Goal: Task Accomplishment & Management: Use online tool/utility

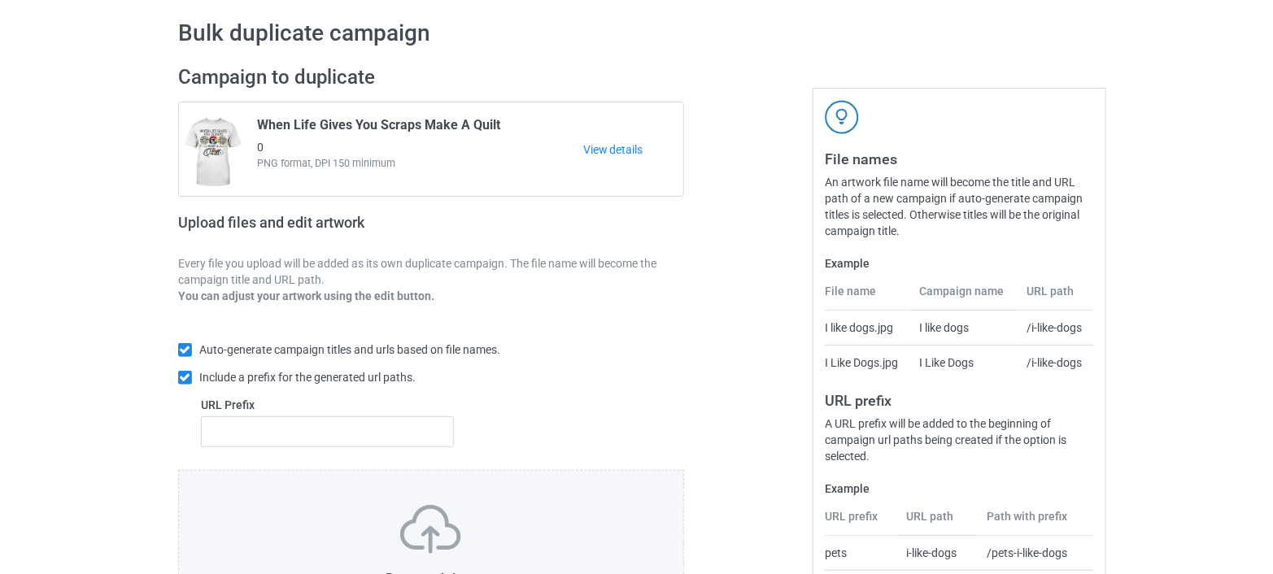
scroll to position [216, 0]
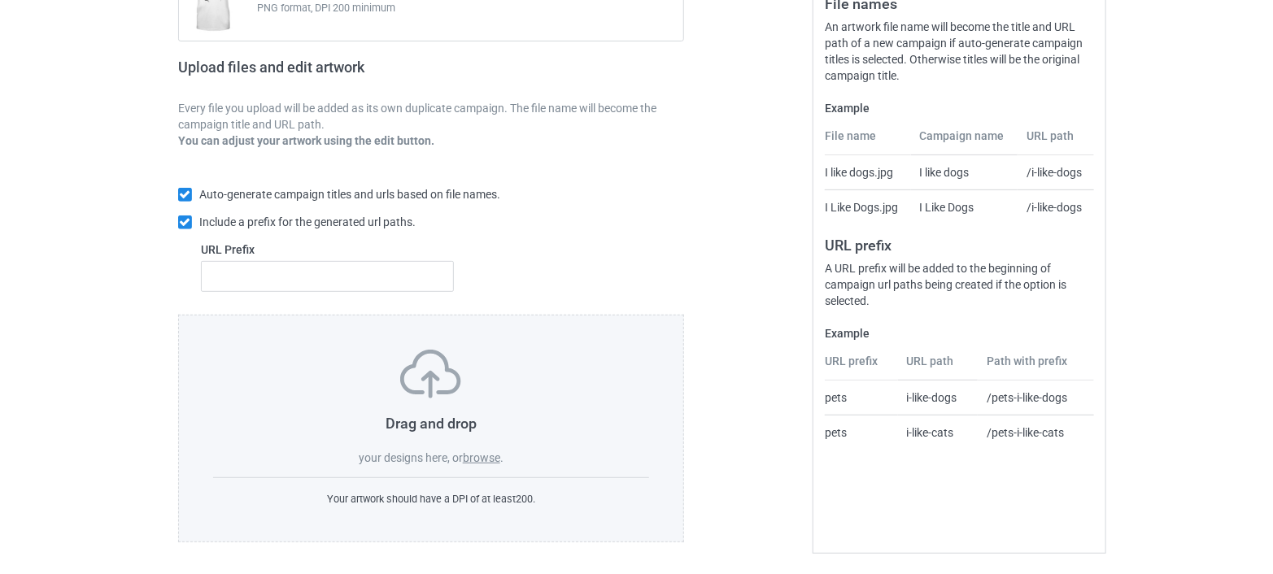
click at [481, 458] on label "browse" at bounding box center [481, 457] width 37 height 13
click at [0, 0] on input "browse" at bounding box center [0, 0] width 0 height 0
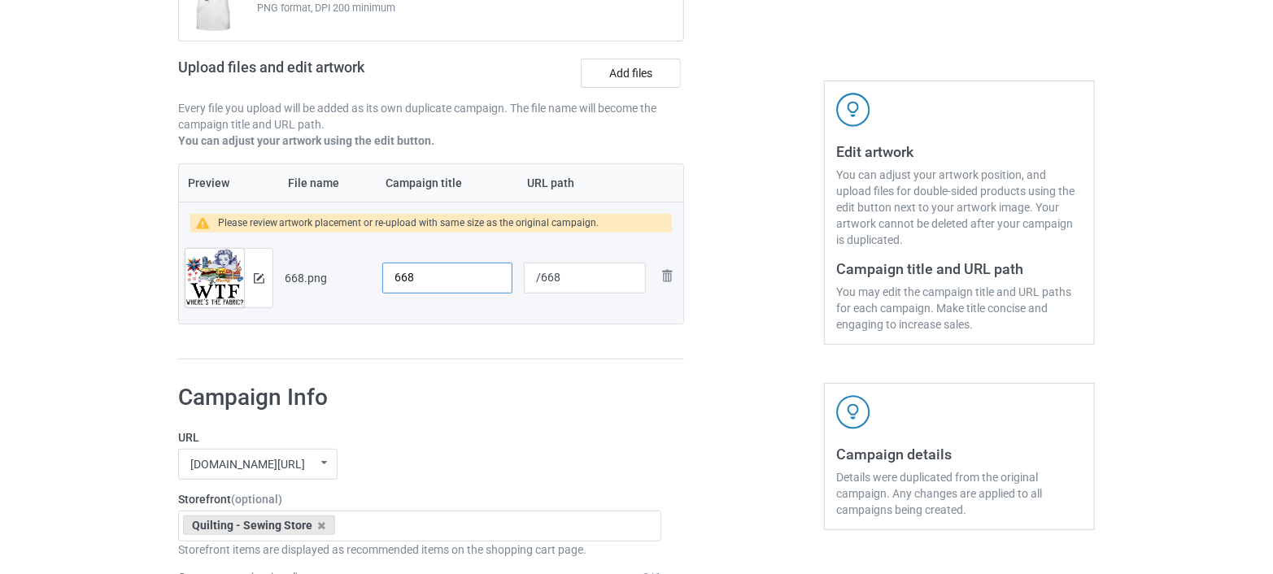
drag, startPoint x: 425, startPoint y: 272, endPoint x: 377, endPoint y: 294, distance: 52.8
click at [377, 294] on td "668" at bounding box center [448, 278] width 142 height 91
type input "WTF Where's The Fabric"
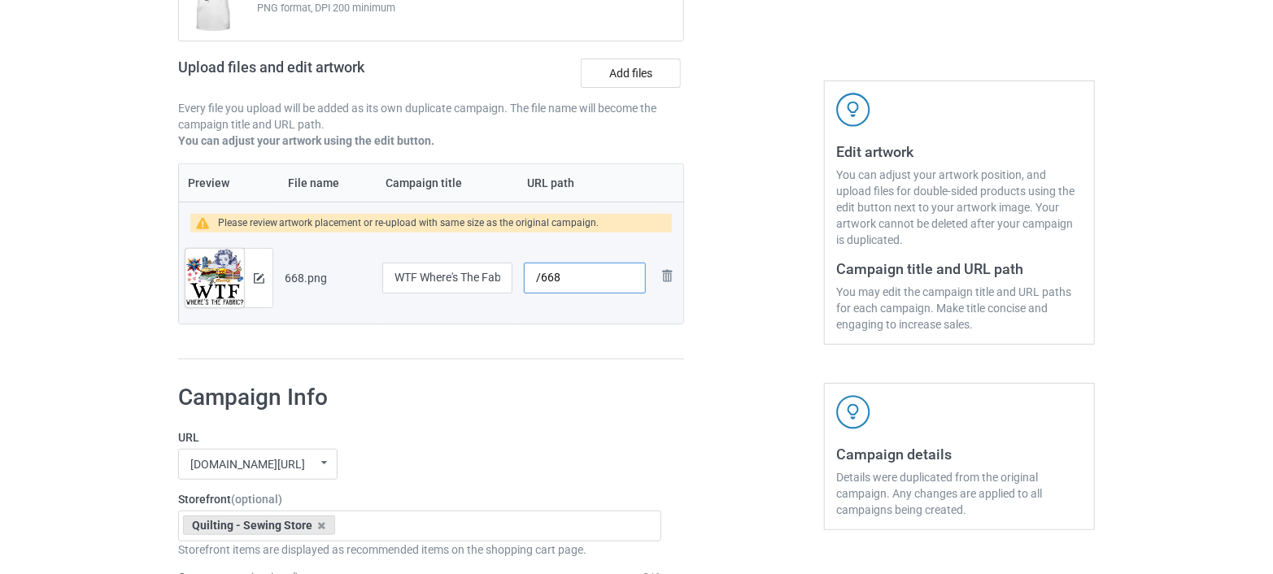
drag, startPoint x: 562, startPoint y: 272, endPoint x: 540, endPoint y: 285, distance: 26.0
click at [540, 285] on input "/668" at bounding box center [585, 278] width 122 height 31
drag, startPoint x: 420, startPoint y: 273, endPoint x: 512, endPoint y: 277, distance: 92.0
click at [512, 277] on td "WTF Where's The Fabric" at bounding box center [448, 278] width 142 height 91
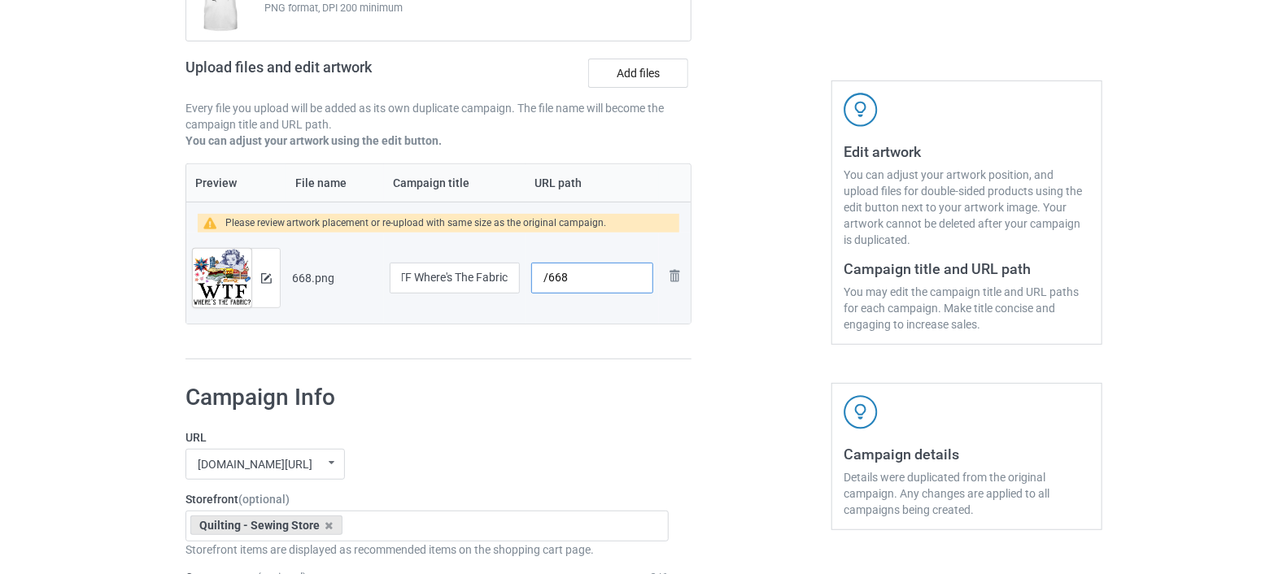
scroll to position [0, 0]
drag, startPoint x: 569, startPoint y: 273, endPoint x: 538, endPoint y: 287, distance: 33.1
click at [538, 287] on input "/668" at bounding box center [585, 278] width 122 height 31
paste input "where's the fabric"
click at [578, 277] on input "/where's the fabric" at bounding box center [585, 278] width 122 height 31
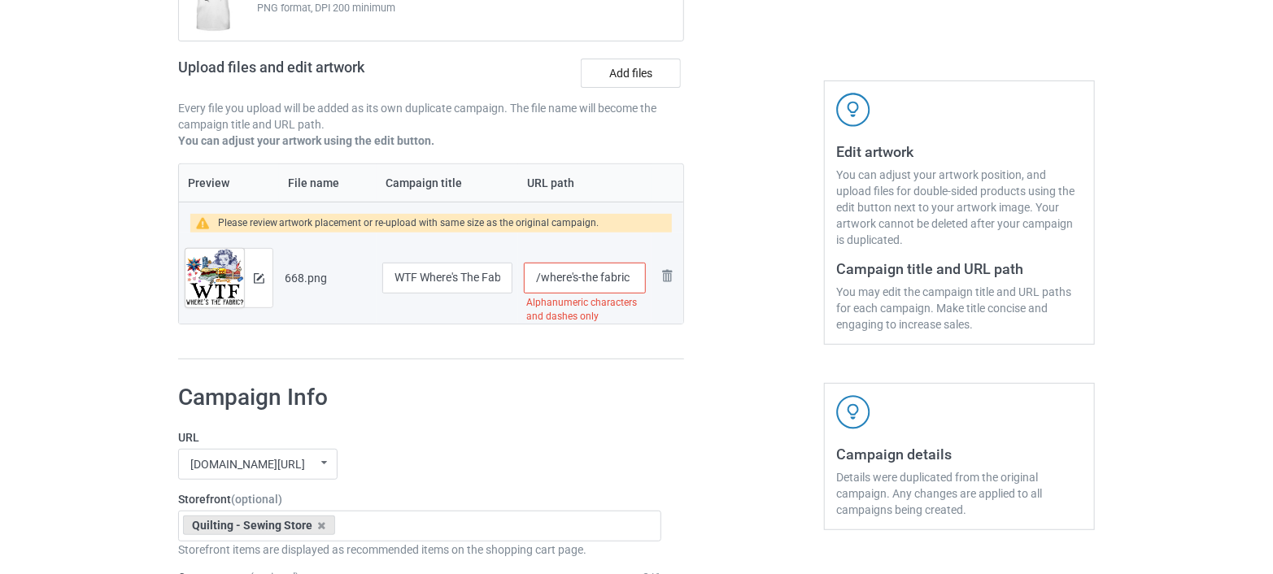
click at [600, 281] on input "/where's-the fabric" at bounding box center [585, 278] width 122 height 31
click at [573, 281] on input "/where's-the-fabric" at bounding box center [585, 278] width 122 height 31
type input "/wheres-the-fabric"
click at [717, 309] on div at bounding box center [753, 134] width 117 height 473
click at [254, 279] on img at bounding box center [259, 278] width 11 height 11
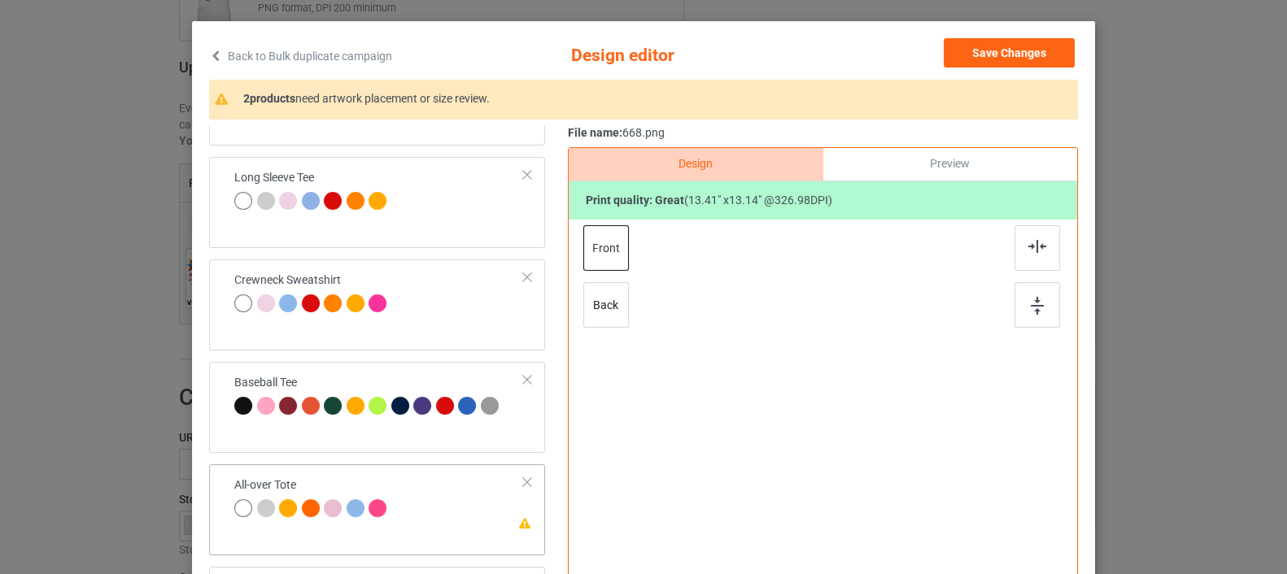
scroll to position [364, 0]
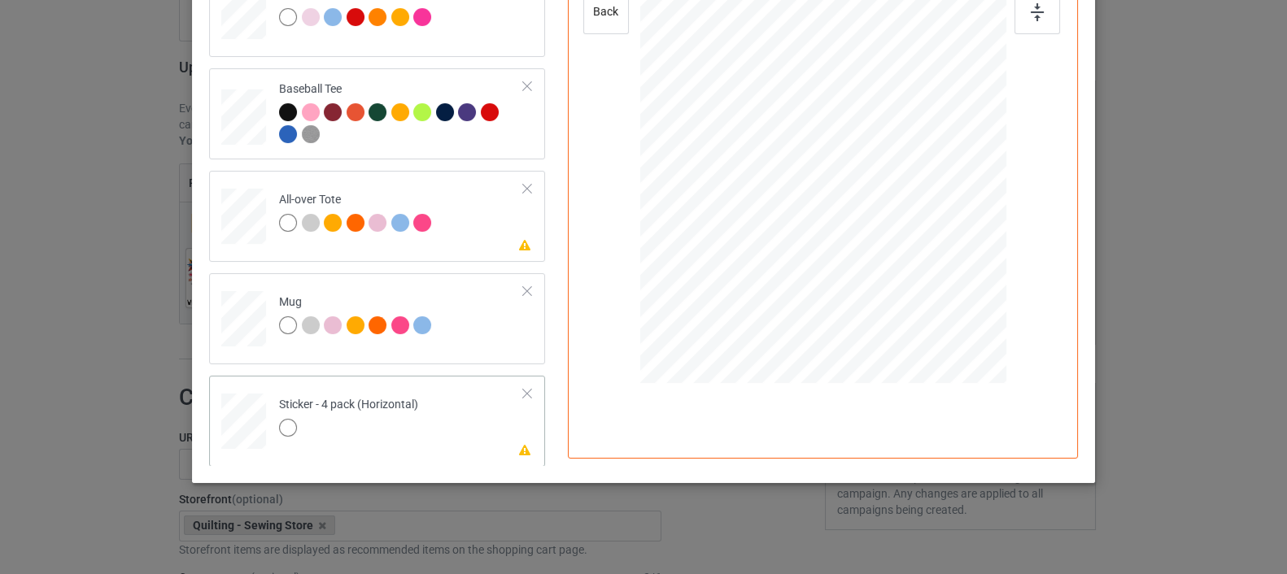
click at [521, 390] on div at bounding box center [526, 393] width 11 height 11
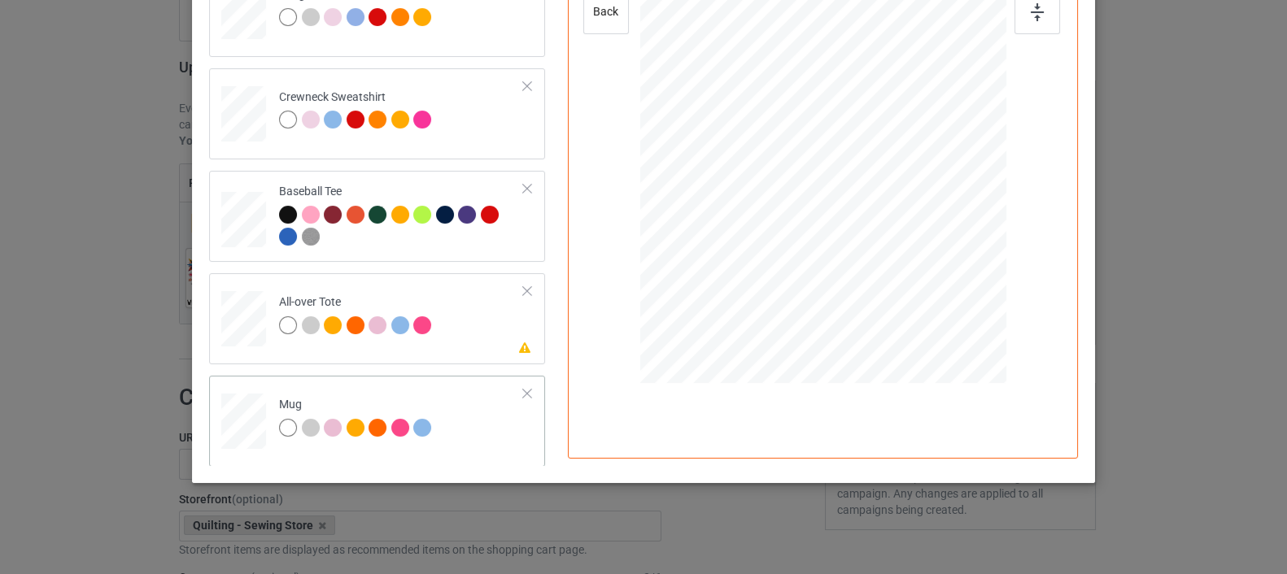
drag, startPoint x: 926, startPoint y: 261, endPoint x: 952, endPoint y: 285, distance: 35.7
click at [952, 285] on div at bounding box center [958, 287] width 14 height 14
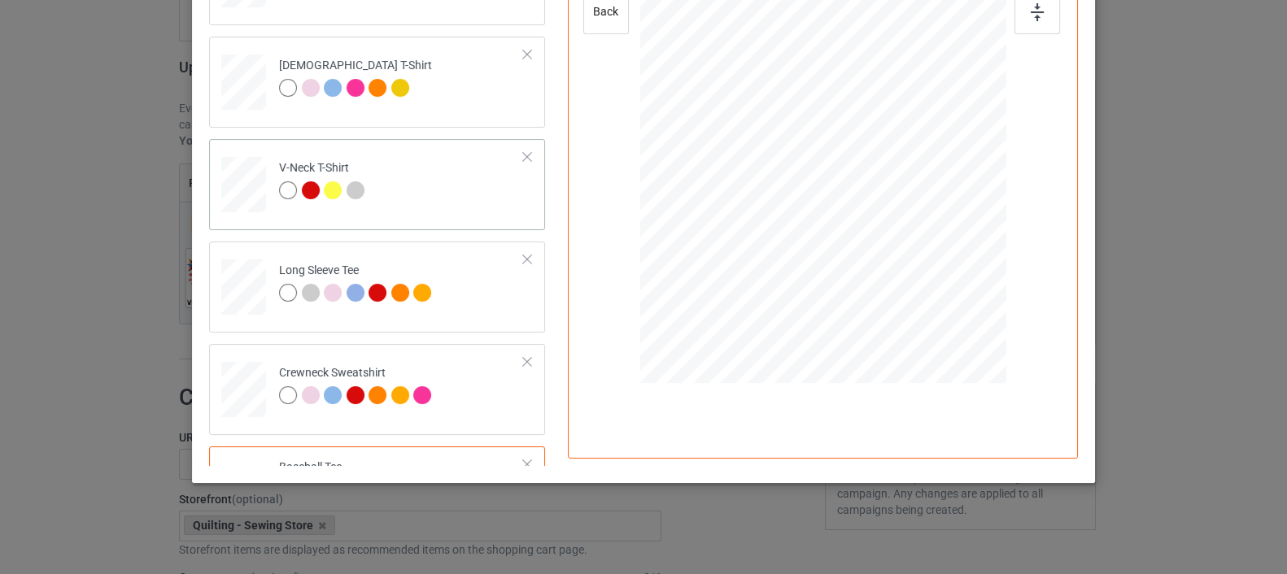
scroll to position [0, 0]
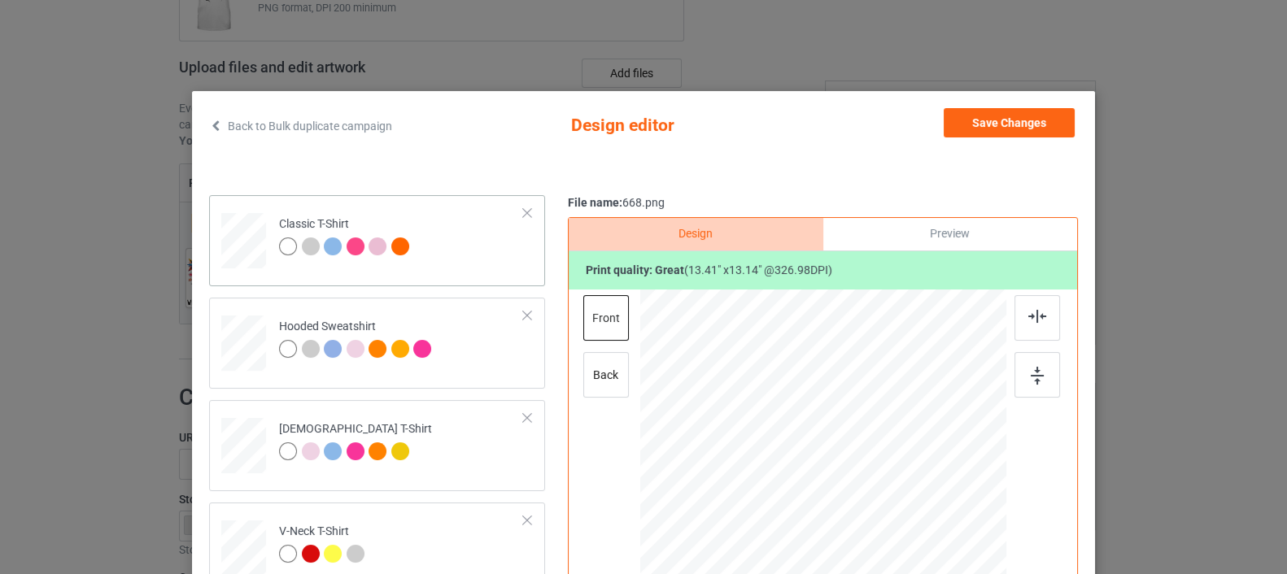
click at [241, 237] on div at bounding box center [244, 235] width 19 height 22
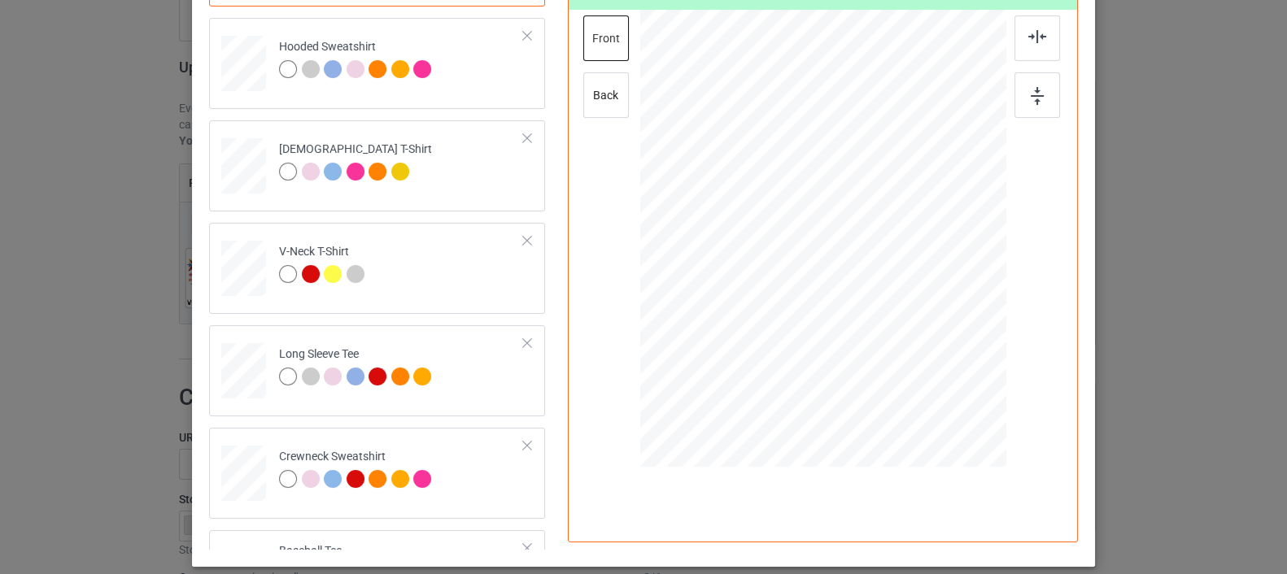
scroll to position [181, 0]
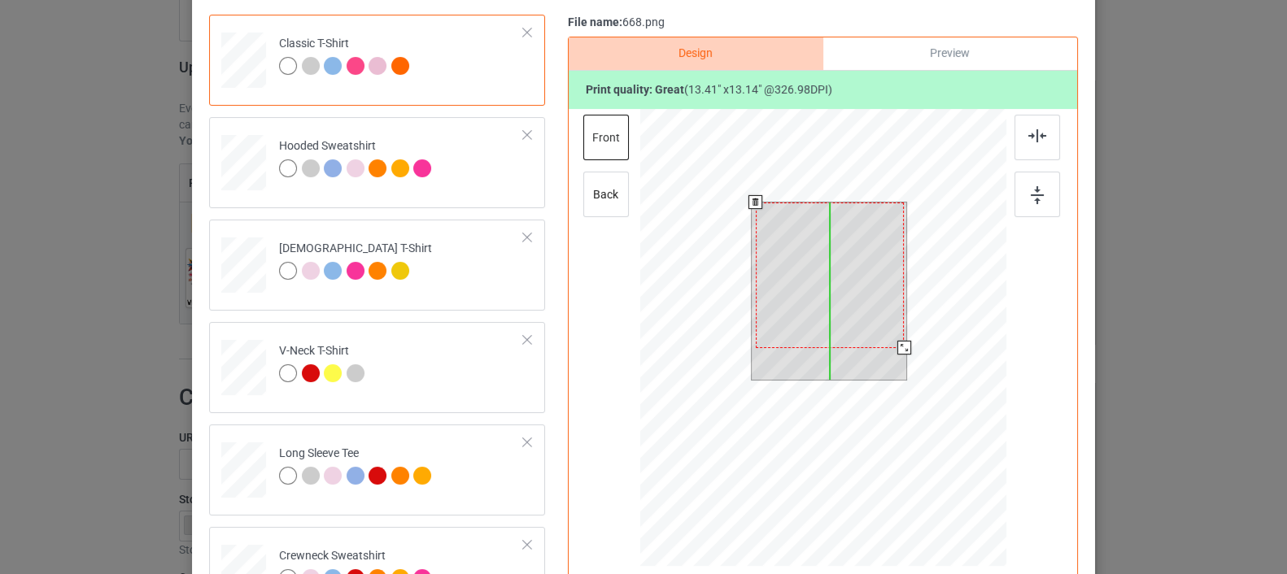
drag, startPoint x: 865, startPoint y: 320, endPoint x: 866, endPoint y: 308, distance: 11.4
click at [866, 308] on div at bounding box center [830, 276] width 148 height 146
click at [892, 347] on div at bounding box center [899, 344] width 14 height 14
drag, startPoint x: 873, startPoint y: 336, endPoint x: 873, endPoint y: 321, distance: 14.6
click at [873, 321] on div at bounding box center [829, 271] width 140 height 137
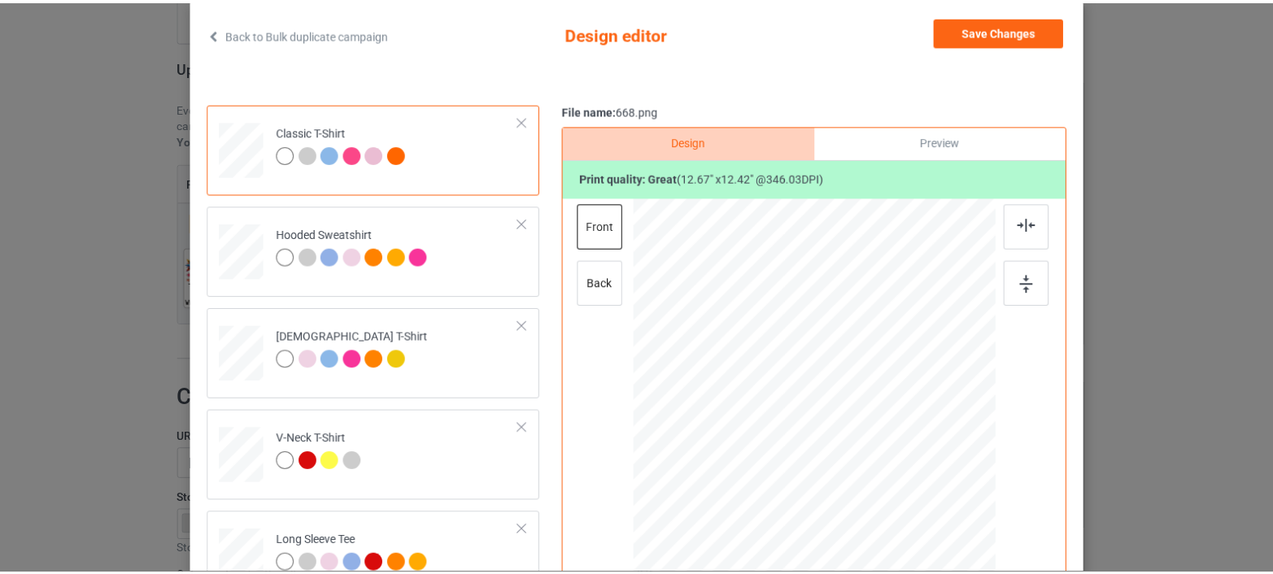
scroll to position [90, 0]
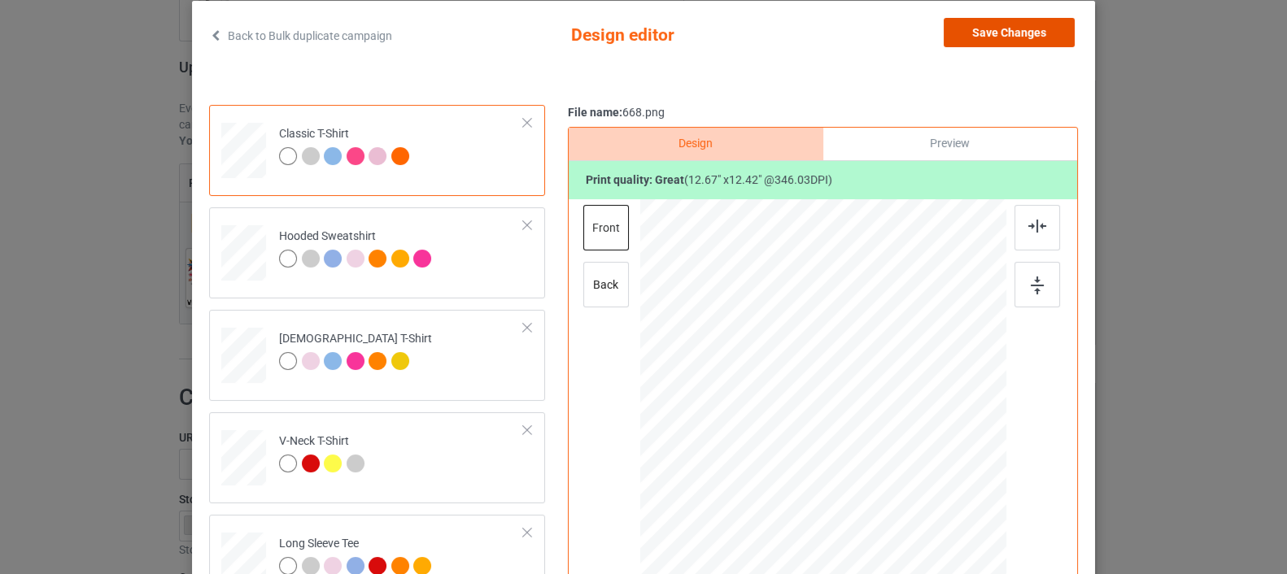
click at [985, 33] on button "Save Changes" at bounding box center [1009, 32] width 131 height 29
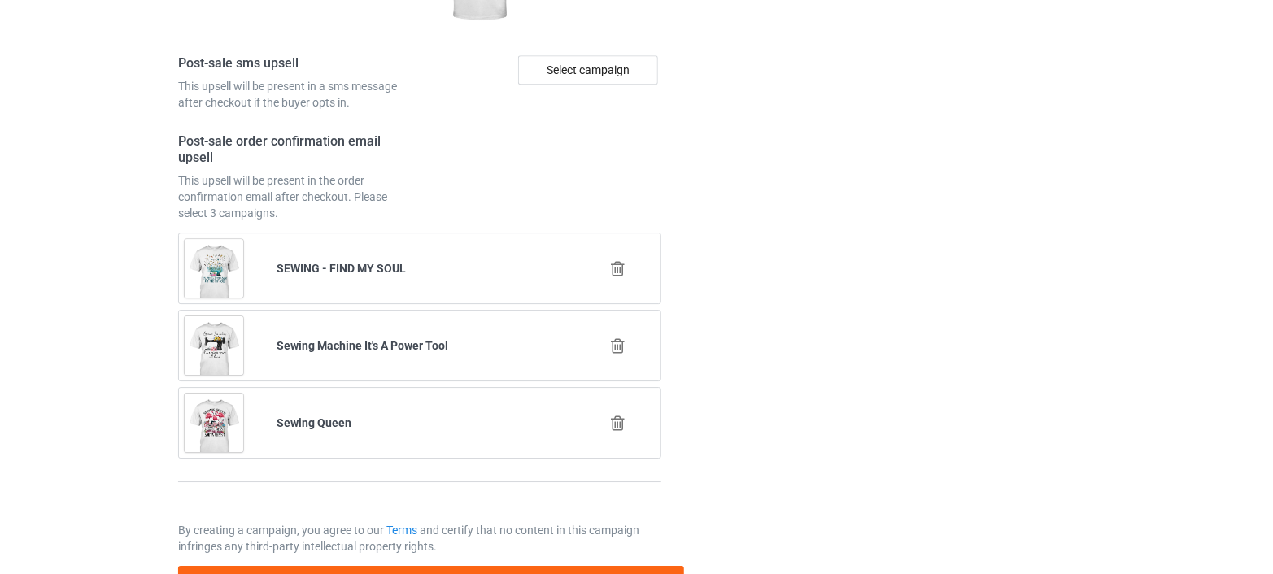
scroll to position [2374, 0]
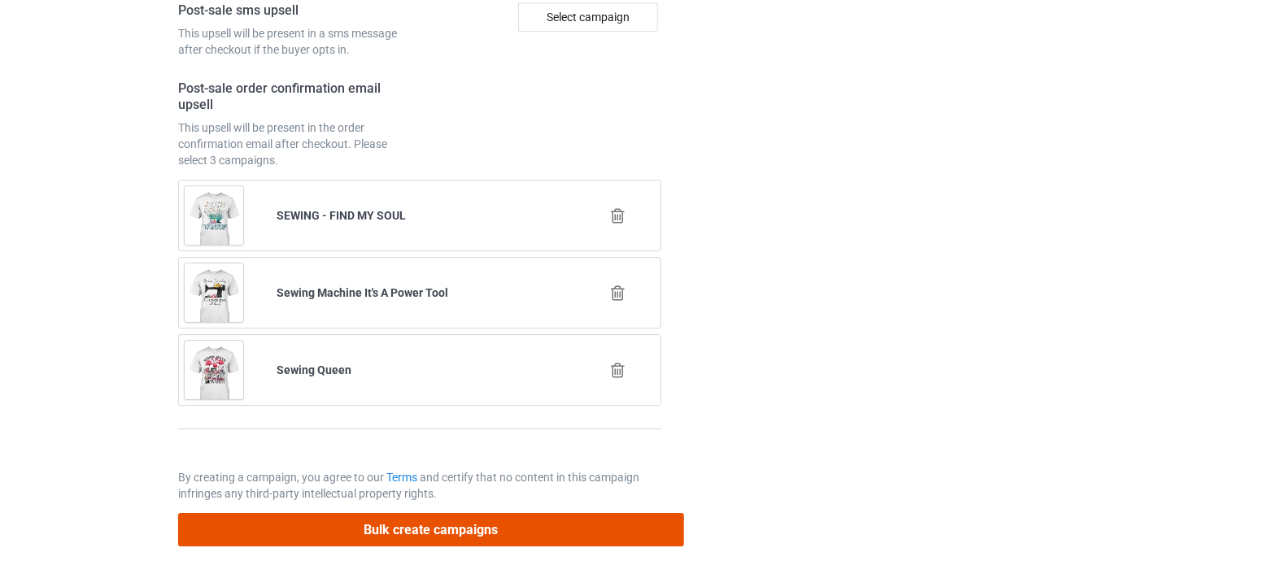
click at [442, 524] on button "Bulk create campaigns" at bounding box center [431, 529] width 506 height 33
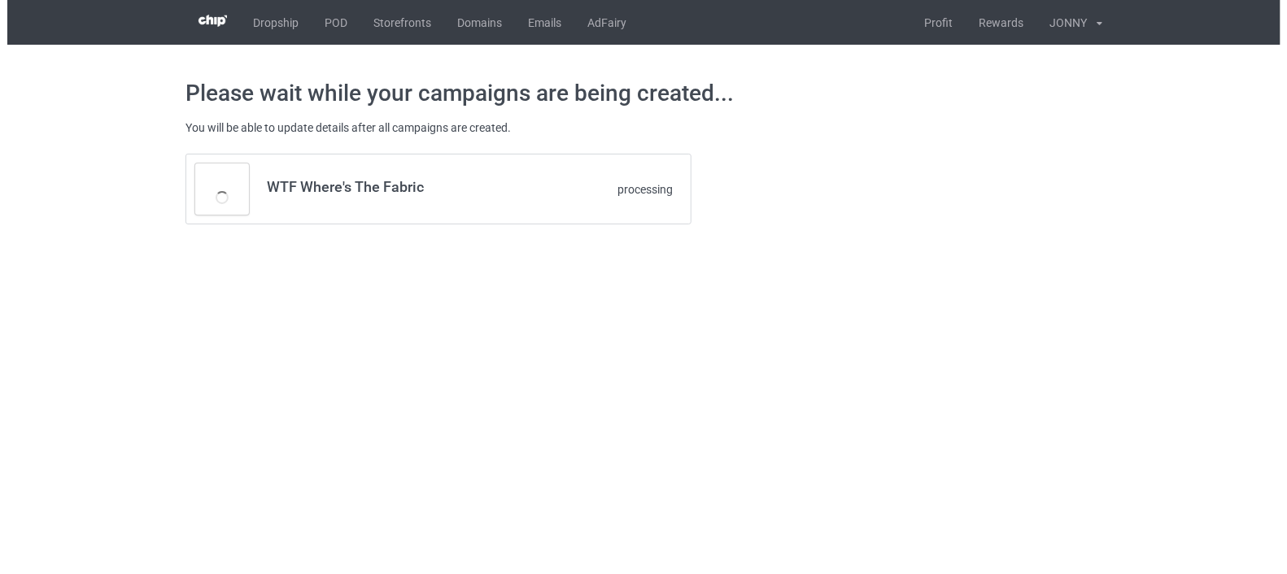
scroll to position [0, 0]
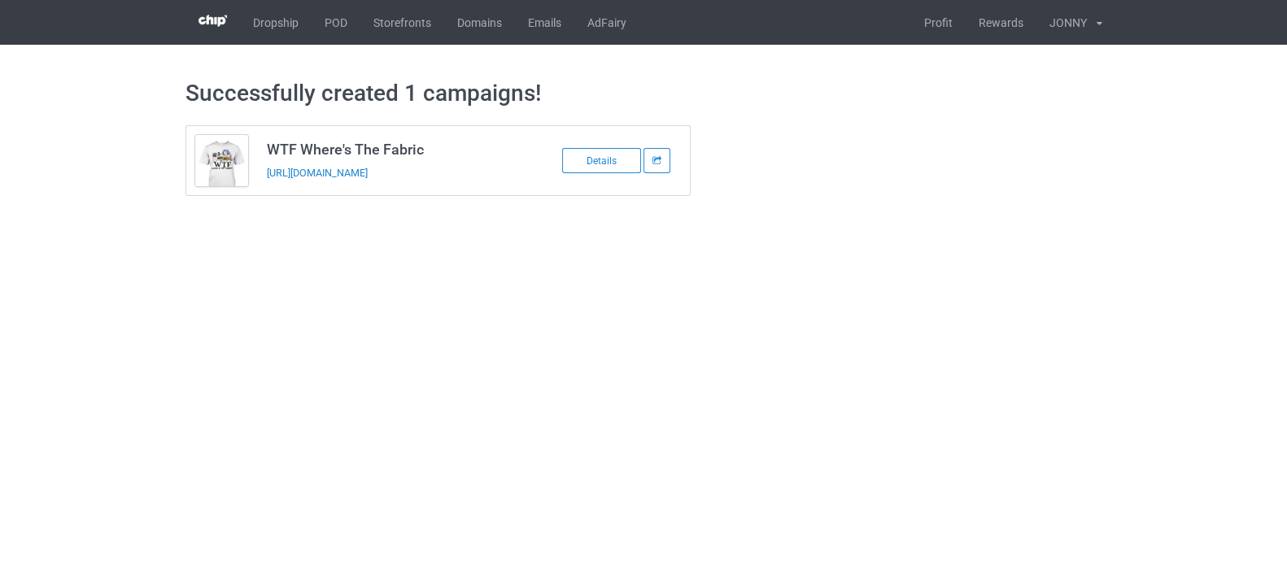
drag, startPoint x: 487, startPoint y: 169, endPoint x: 261, endPoint y: 172, distance: 226.1
click at [261, 172] on td "WTF Where's The Fabric https://www.teechichi.com/wheres-the-fabric" at bounding box center [394, 160] width 275 height 69
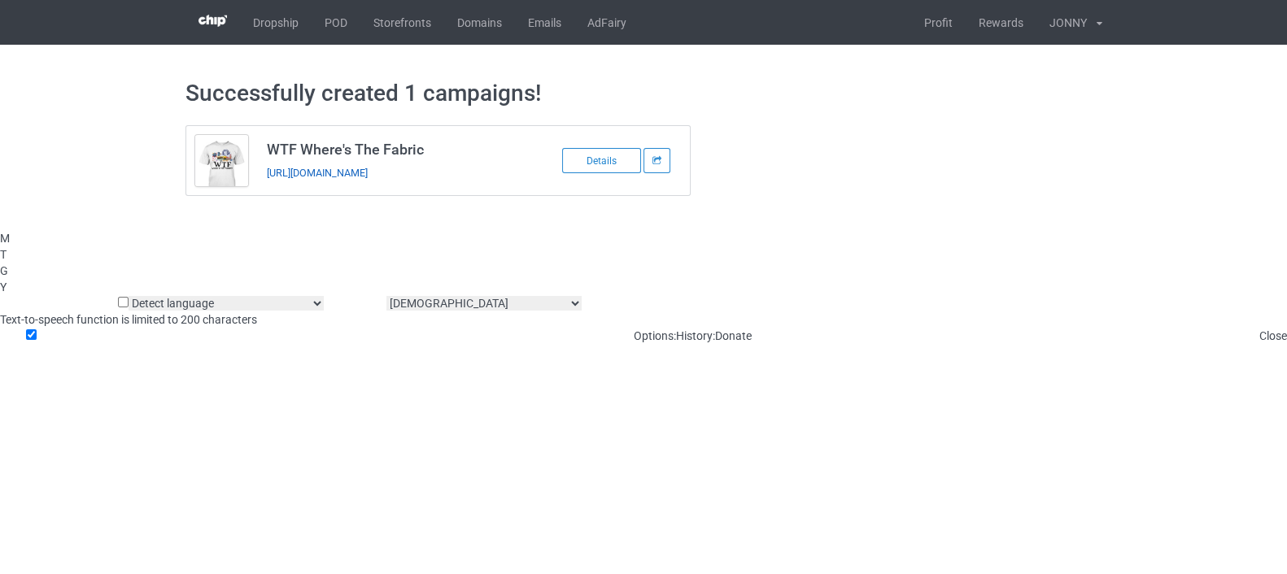
copy link "https://www.teechichi.com/wheres-the-fabric"
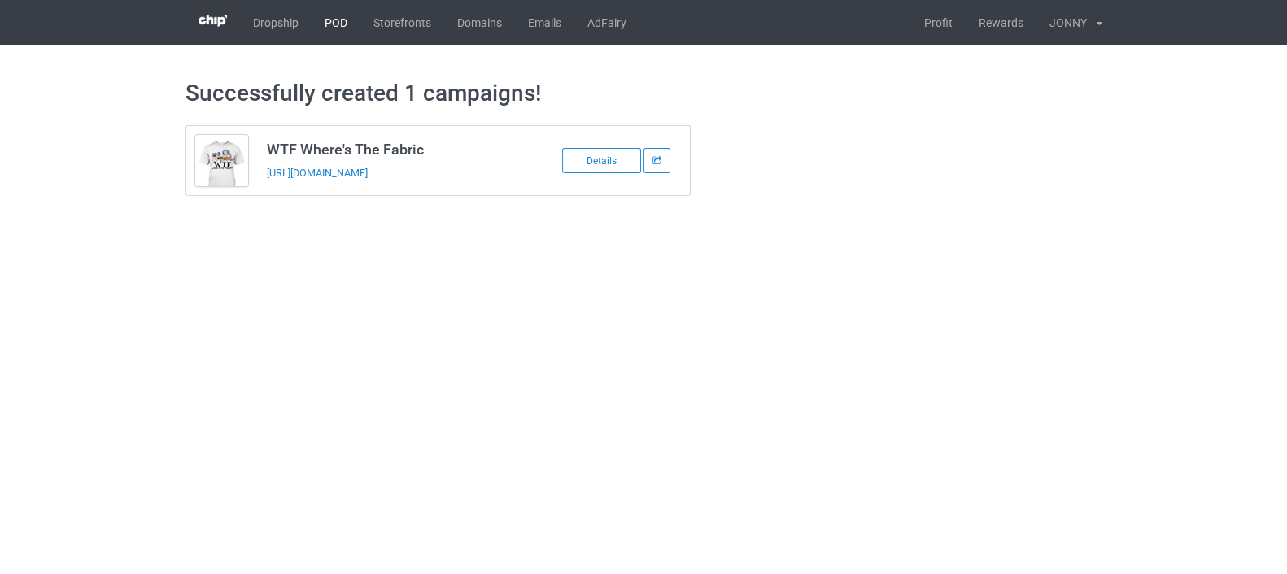
click at [326, 20] on link "POD" at bounding box center [336, 22] width 49 height 45
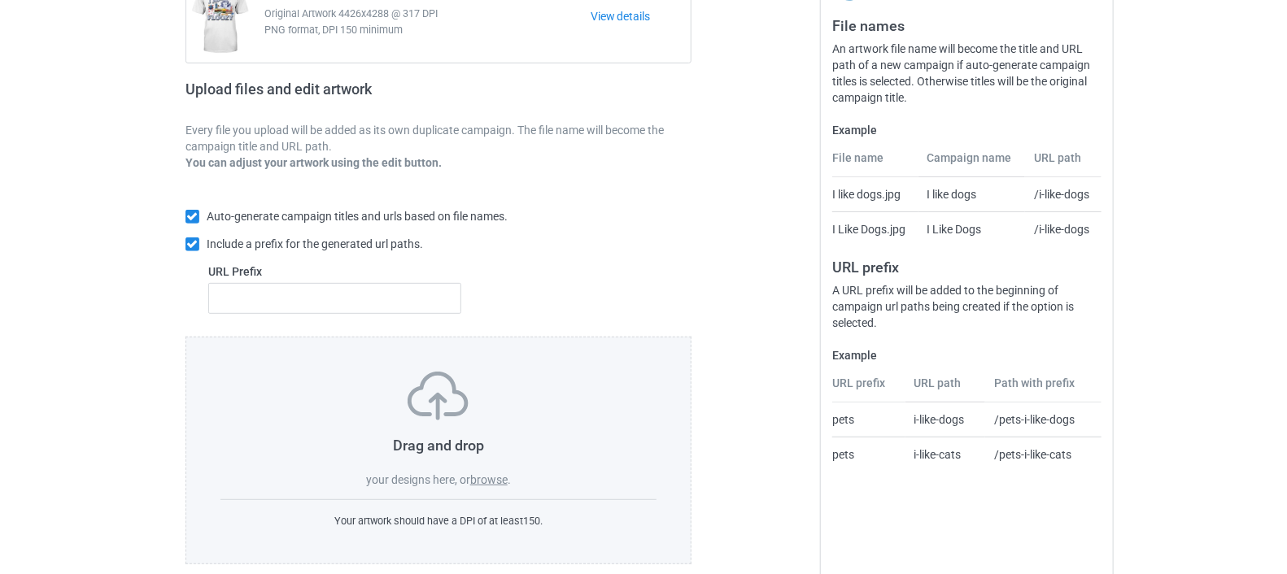
scroll to position [216, 0]
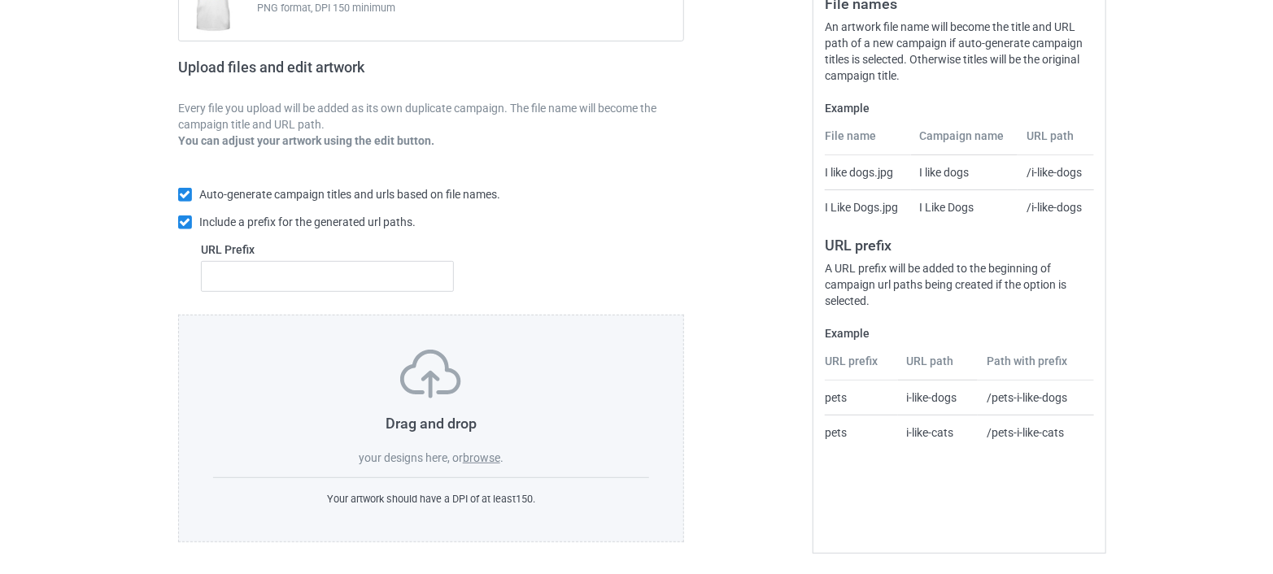
click at [486, 454] on label "browse" at bounding box center [481, 457] width 37 height 13
click at [0, 0] on input "browse" at bounding box center [0, 0] width 0 height 0
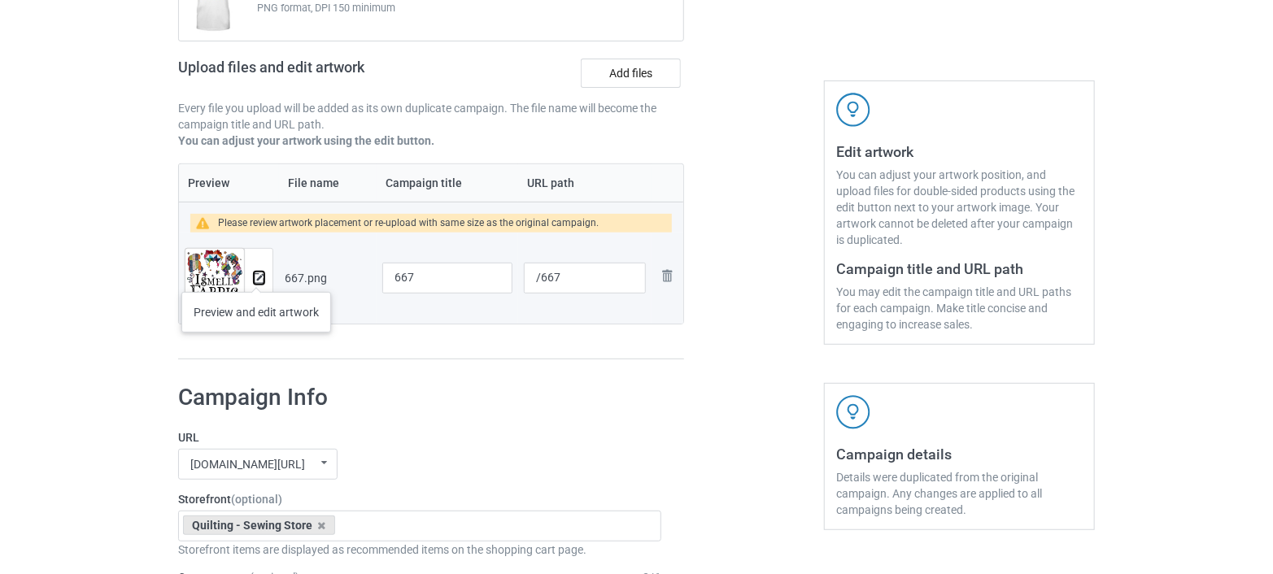
click at [256, 276] on img at bounding box center [259, 278] width 11 height 11
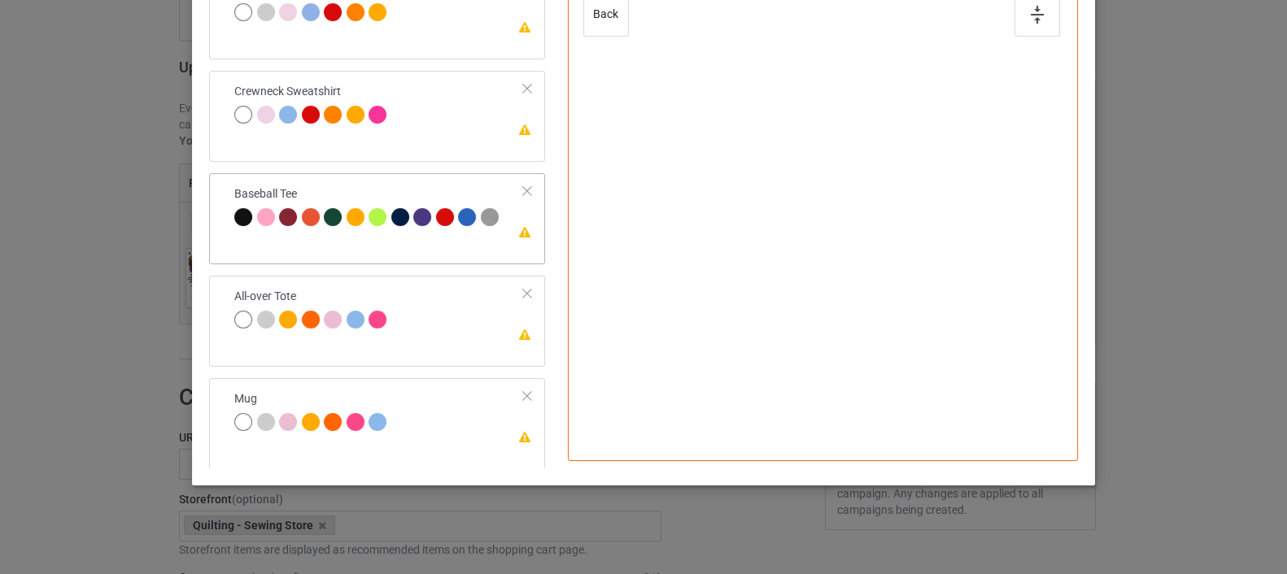
scroll to position [364, 0]
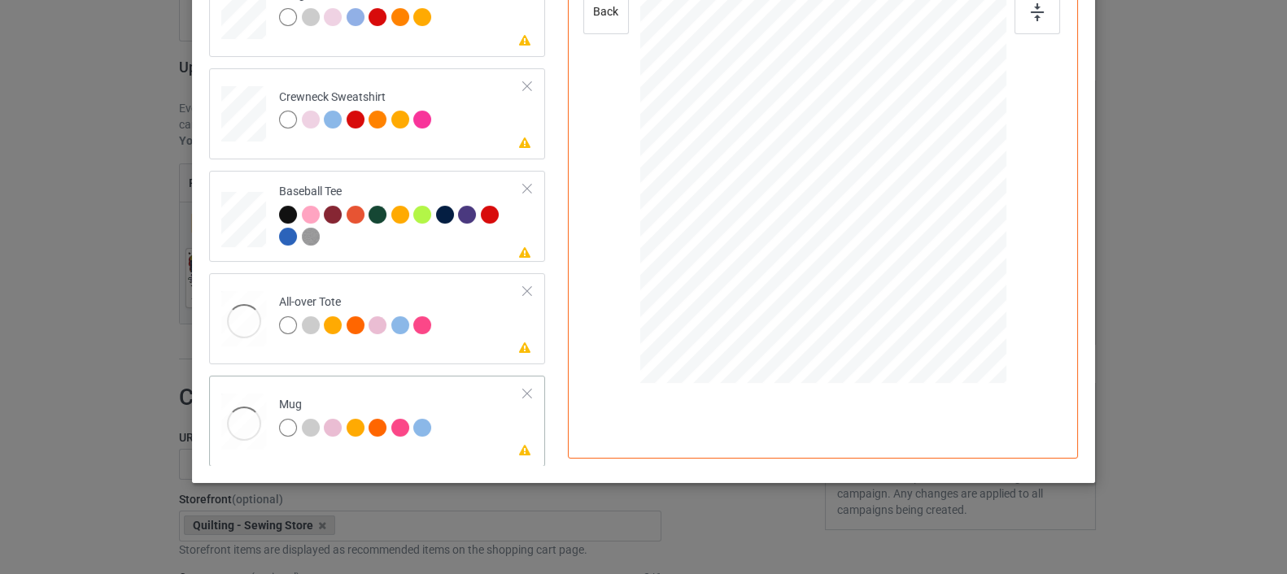
click at [818, 206] on div at bounding box center [823, 155] width 220 height 266
drag, startPoint x: 926, startPoint y: 284, endPoint x: 900, endPoint y: 179, distance: 108.1
click at [900, 179] on div at bounding box center [823, 154] width 366 height 152
drag, startPoint x: 817, startPoint y: 147, endPoint x: 913, endPoint y: 148, distance: 96.8
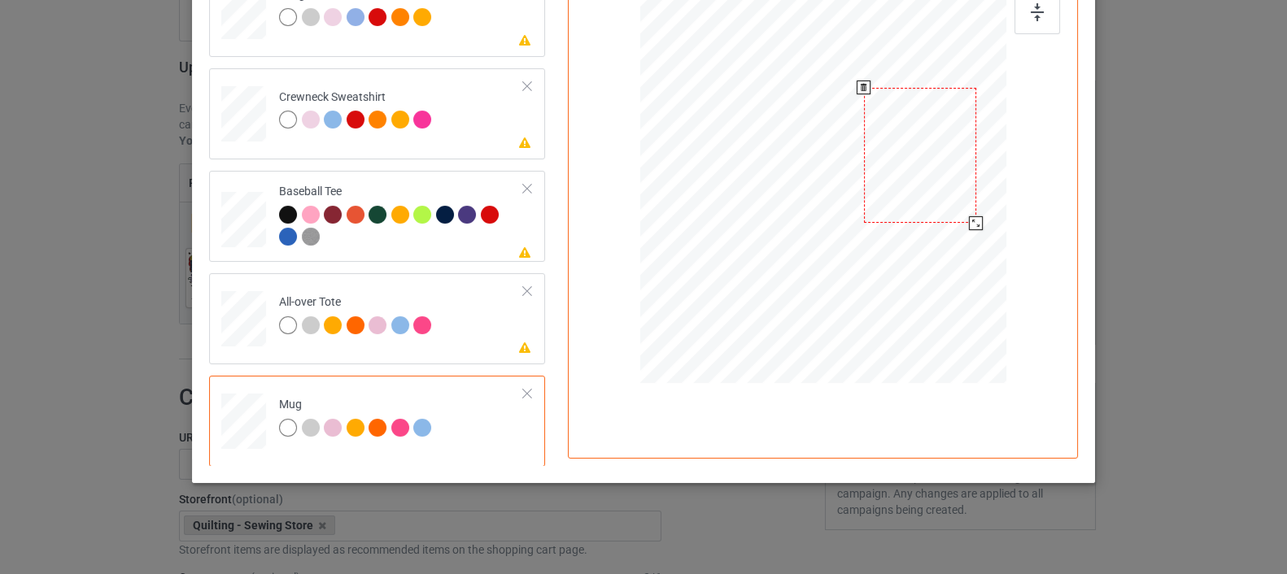
click at [913, 148] on div at bounding box center [920, 156] width 112 height 136
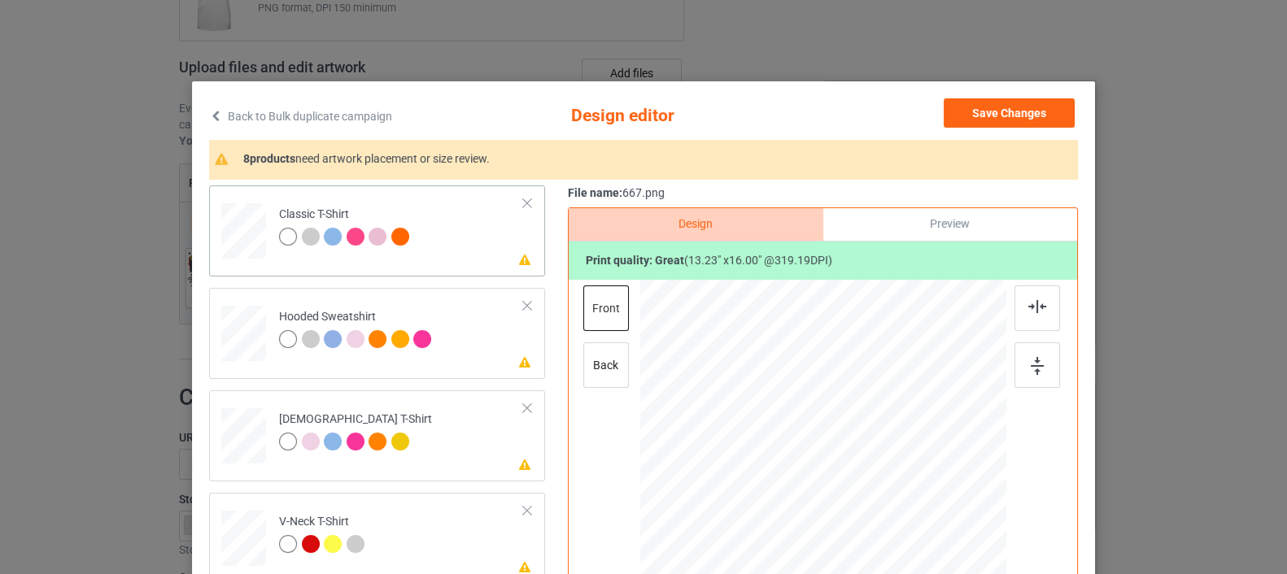
scroll to position [0, 0]
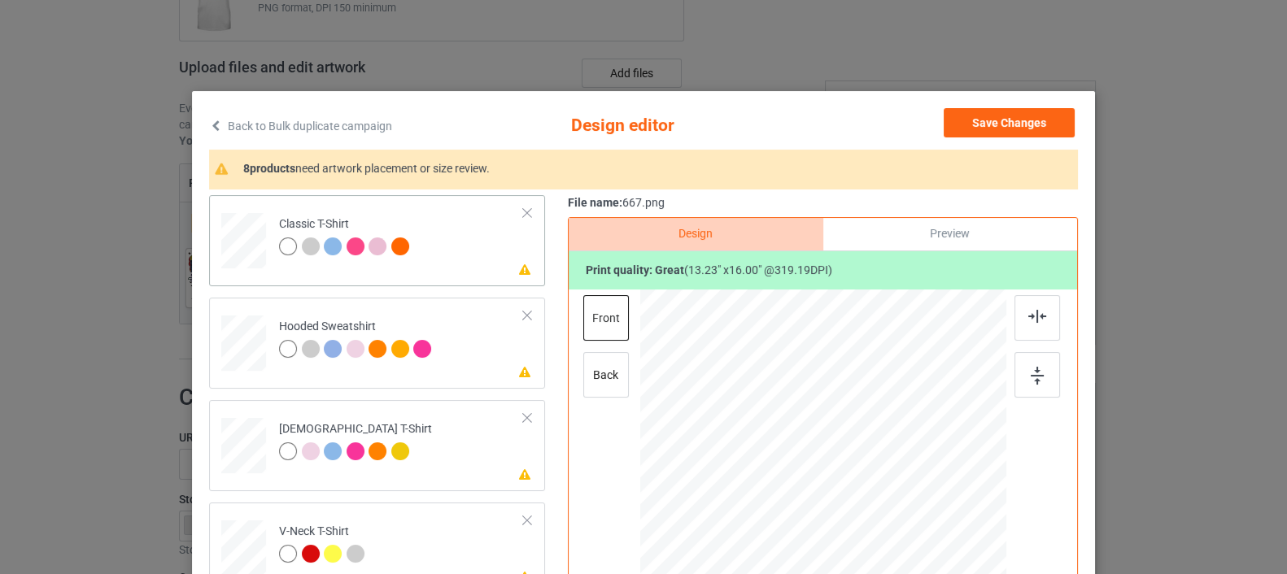
click at [238, 233] on div at bounding box center [244, 235] width 19 height 22
click at [1004, 115] on button "Save Changes" at bounding box center [1009, 122] width 131 height 29
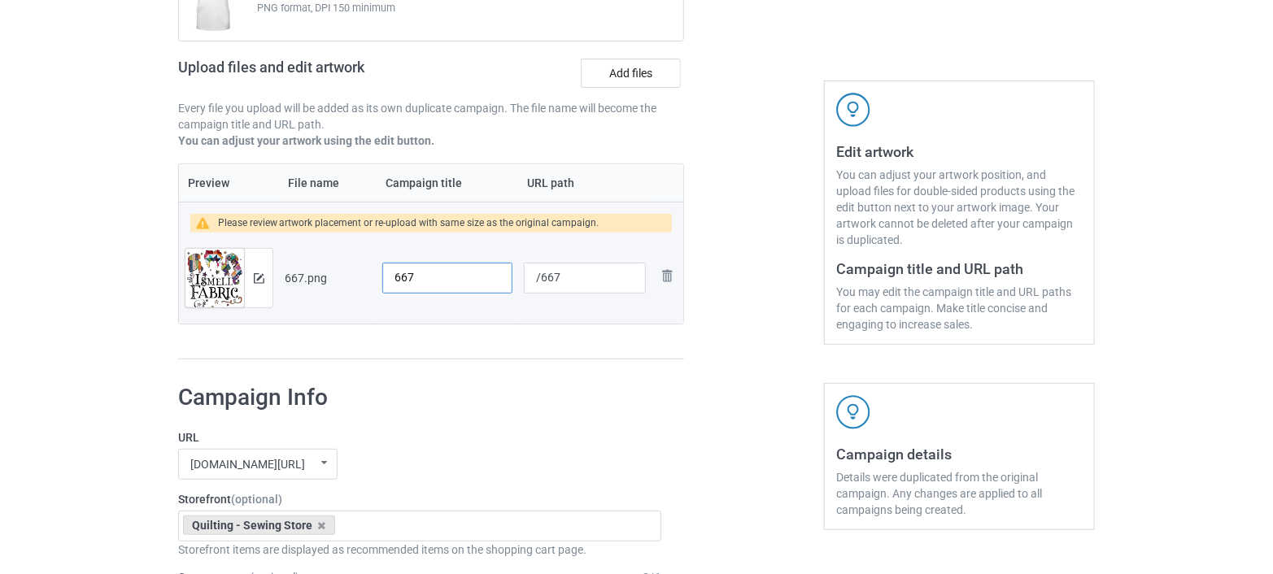
drag, startPoint x: 433, startPoint y: 271, endPoint x: 374, endPoint y: 280, distance: 59.2
click at [374, 280] on tr "Preview and edit artwork 667.png 667 /667 Remove file" at bounding box center [431, 278] width 504 height 91
type input "I"
type input "f"
type input "S"
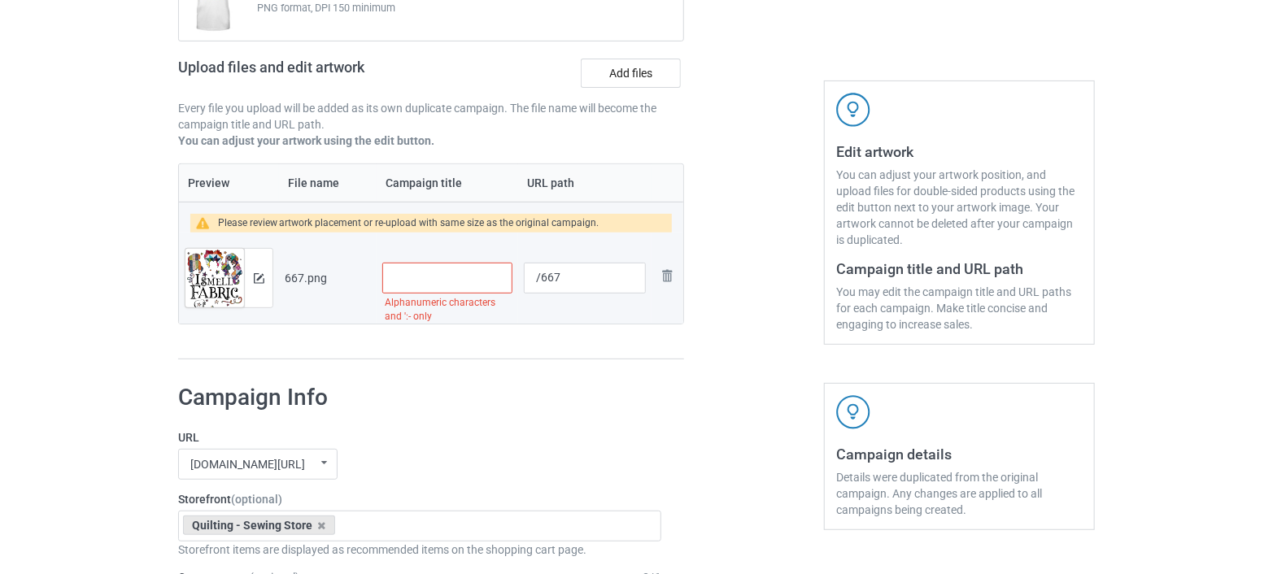
type input "f"
type input "F"
drag, startPoint x: 398, startPoint y: 278, endPoint x: 370, endPoint y: 286, distance: 28.8
click at [370, 286] on tr "Preview and edit artwork 667.png i S /667 Remove file" at bounding box center [431, 278] width 504 height 91
click at [418, 276] on input "I S" at bounding box center [447, 278] width 130 height 31
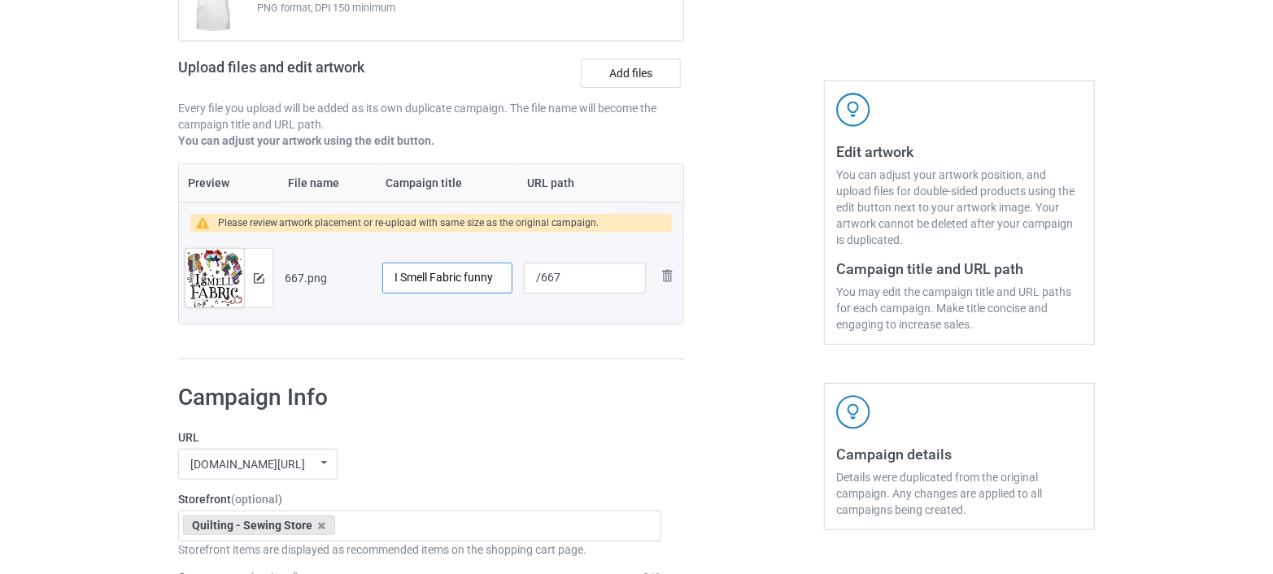
click at [464, 277] on input "I Smell Fabric funny" at bounding box center [447, 278] width 130 height 31
click at [494, 278] on input "I Smell Fabric Funny" at bounding box center [447, 278] width 130 height 31
type input "I Smell Fabric Funny Sewing Quilting Tshirt"
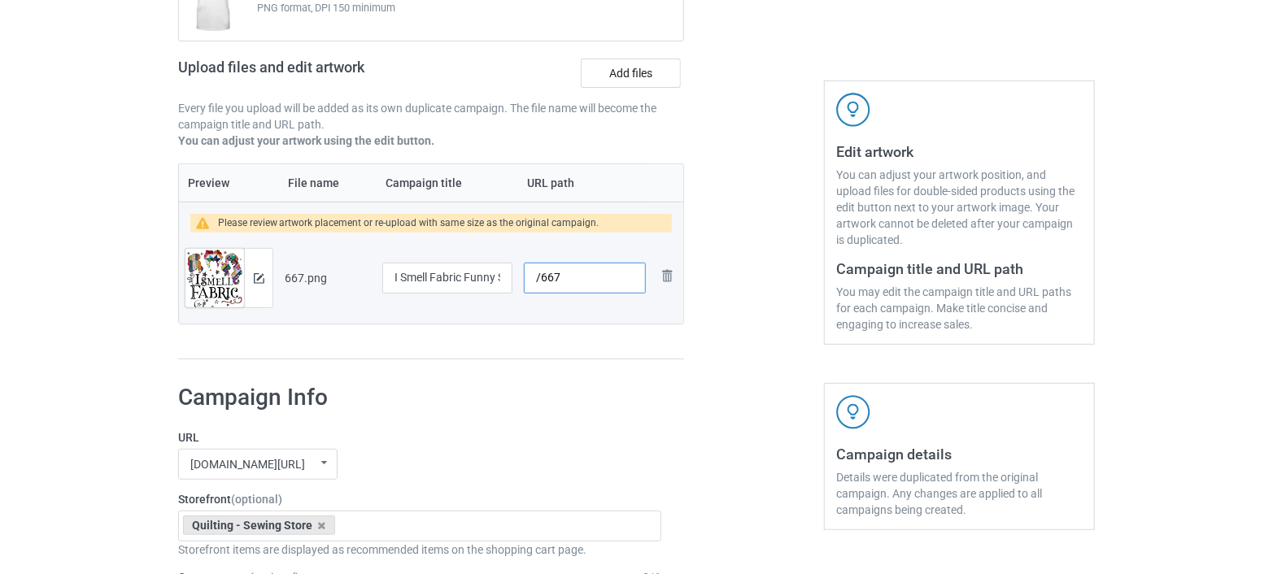
drag, startPoint x: 570, startPoint y: 271, endPoint x: 536, endPoint y: 291, distance: 39.8
click at [536, 291] on div "/667" at bounding box center [585, 278] width 122 height 31
drag, startPoint x: 464, startPoint y: 272, endPoint x: 393, endPoint y: 282, distance: 71.4
click at [393, 282] on input "I Smell Fabric Funny Sewing Quilting Tshirt" at bounding box center [447, 278] width 130 height 31
drag, startPoint x: 588, startPoint y: 276, endPoint x: 520, endPoint y: 284, distance: 68.8
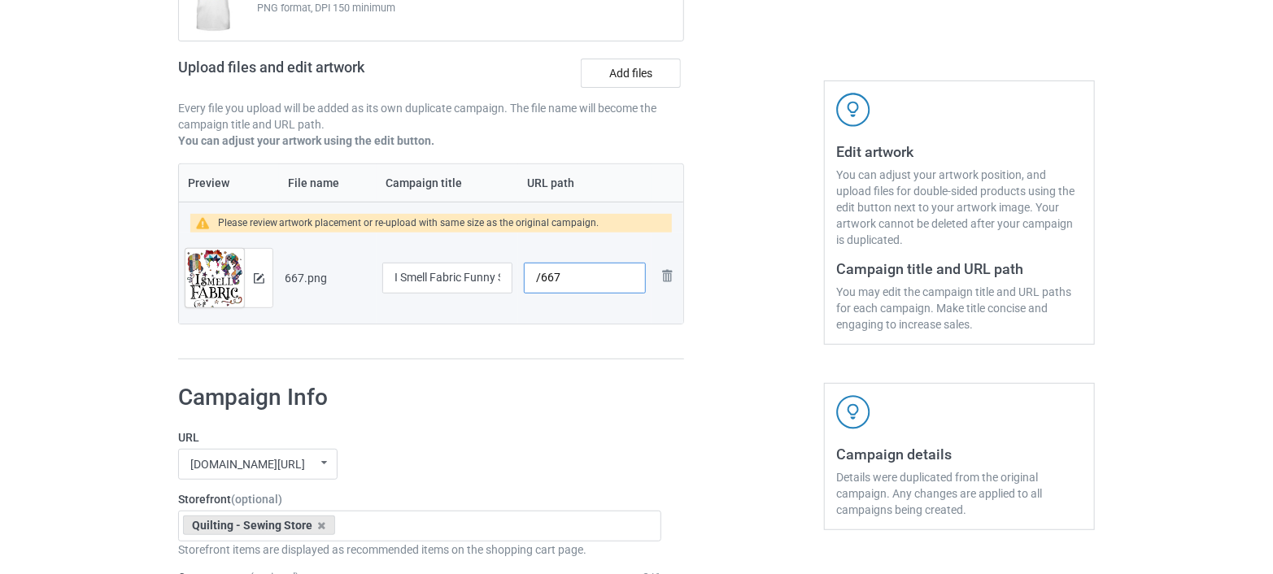
click at [520, 284] on td "/667" at bounding box center [584, 278] width 133 height 91
paste input "i smell fabric"
click at [577, 282] on input "/i smell fabric" at bounding box center [585, 278] width 122 height 31
click at [544, 276] on input "/i smell-fabric" at bounding box center [585, 278] width 122 height 31
click at [612, 284] on input "/i-smell-fabric" at bounding box center [585, 278] width 122 height 31
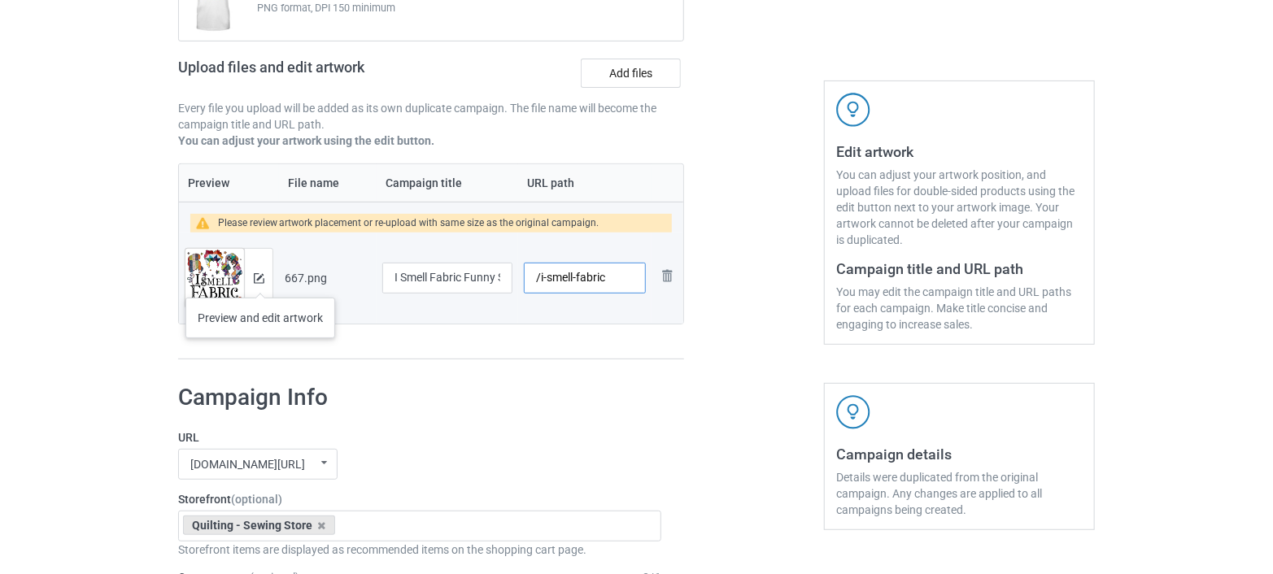
type input "/i-smell-fabric"
click at [257, 277] on img at bounding box center [259, 278] width 11 height 11
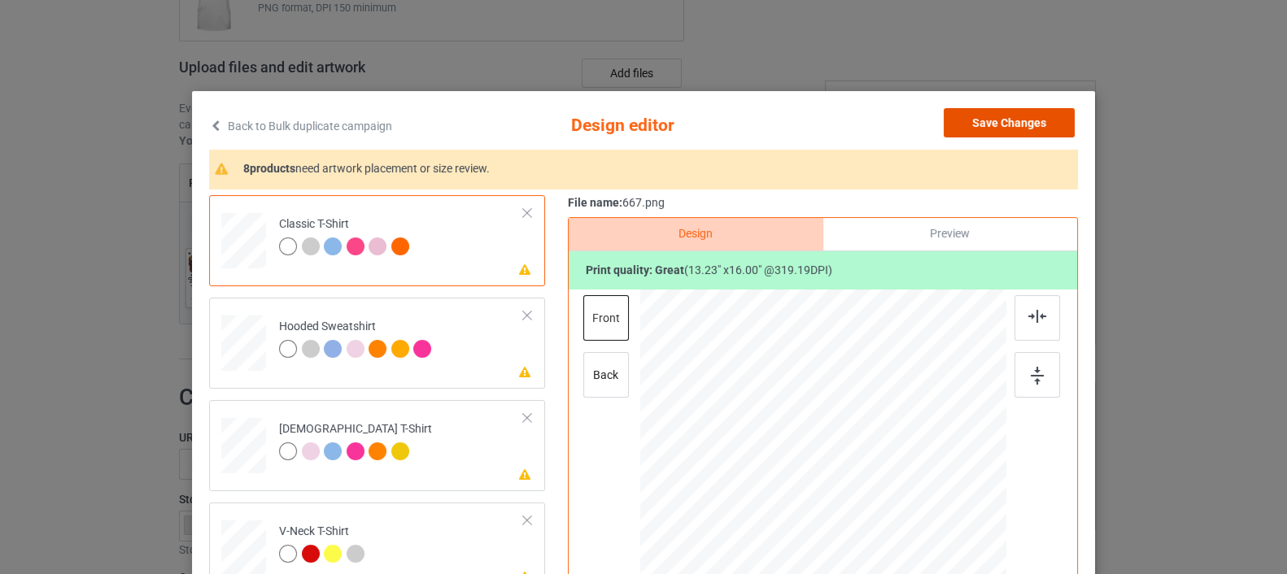
click at [1010, 115] on button "Save Changes" at bounding box center [1009, 122] width 131 height 29
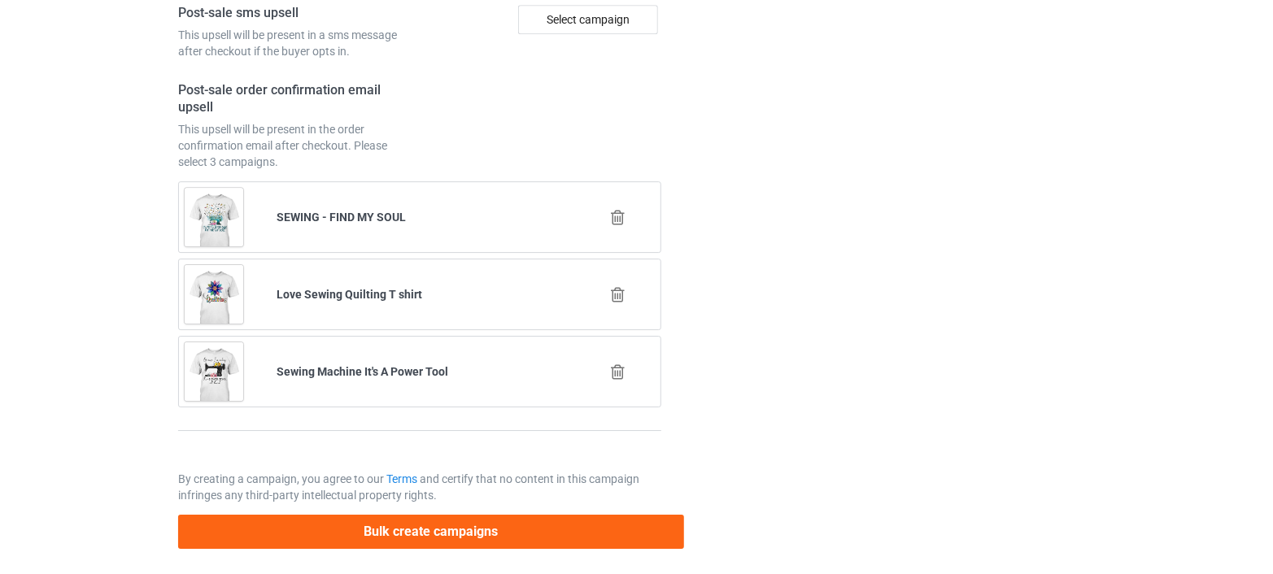
scroll to position [2388, 0]
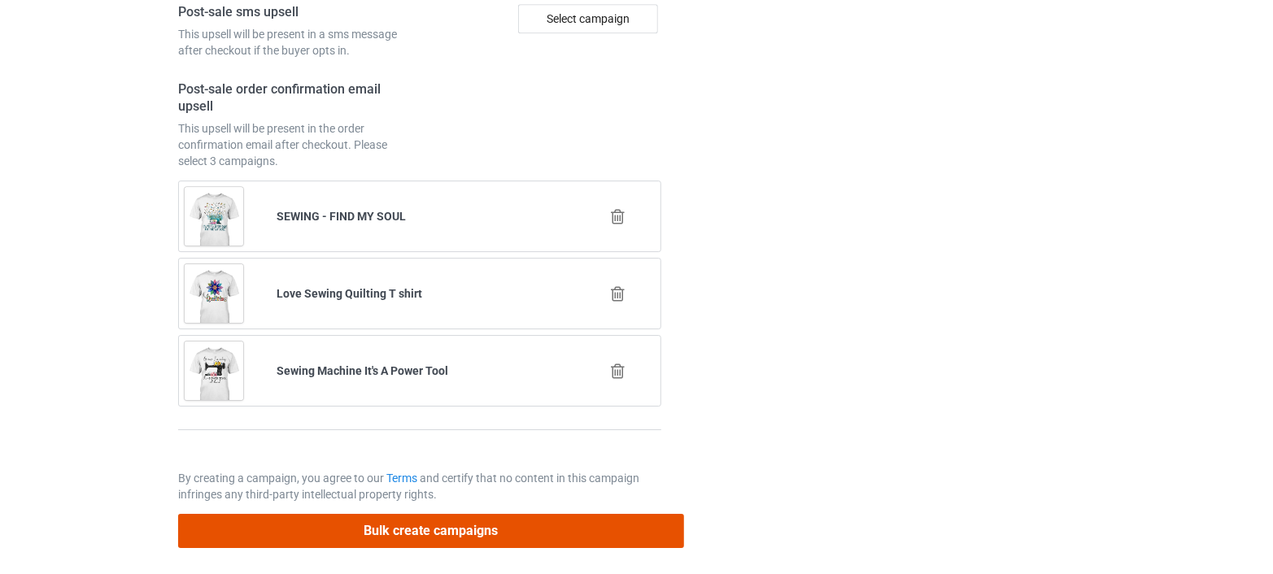
click at [446, 521] on button "Bulk create campaigns" at bounding box center [431, 530] width 506 height 33
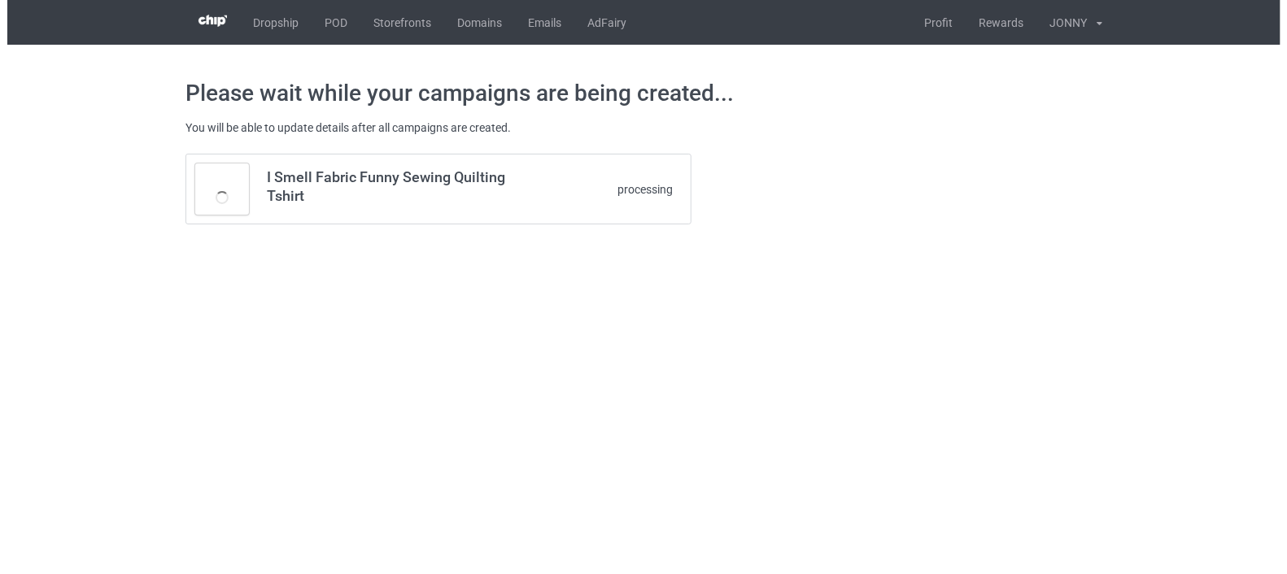
scroll to position [0, 0]
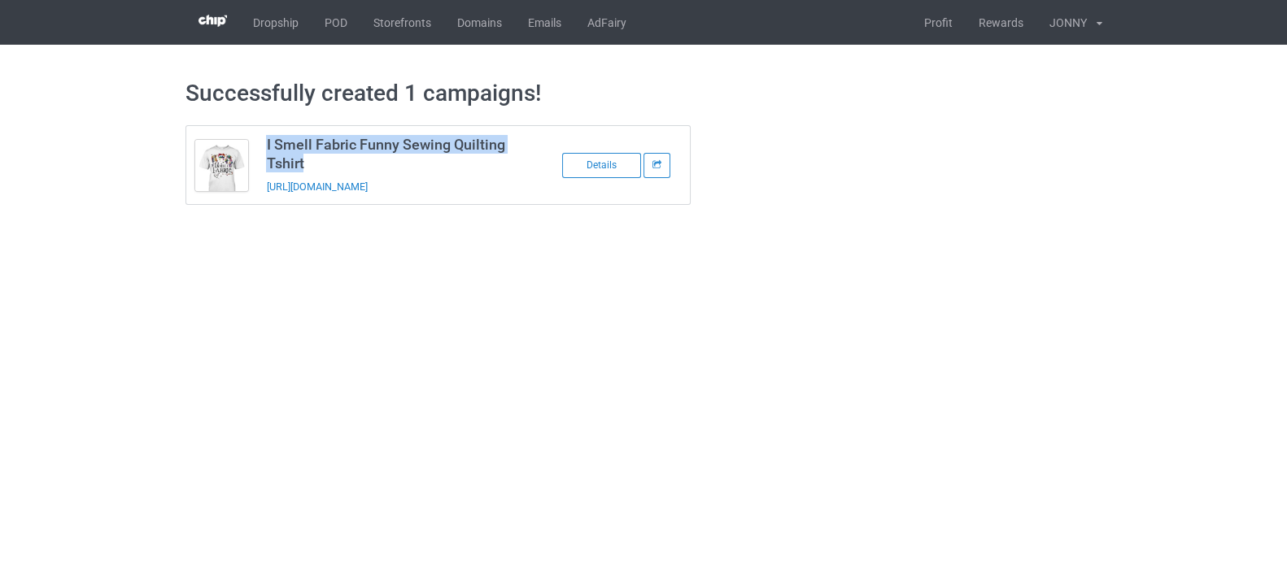
drag, startPoint x: 316, startPoint y: 164, endPoint x: 262, endPoint y: 140, distance: 59.0
click at [262, 140] on td "I Smell Fabric Funny Sewing Quilting Tshirt [URL][DOMAIN_NAME]" at bounding box center [394, 165] width 275 height 78
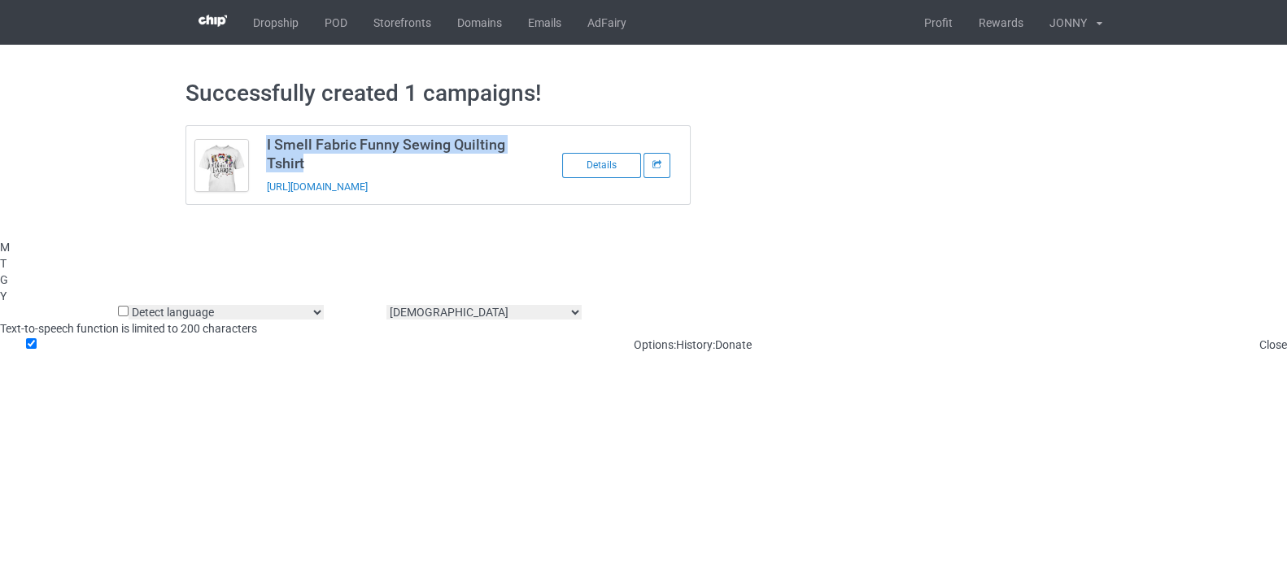
copy h3 "I Smell Fabric Funny Sewing Quilting Tshirt"
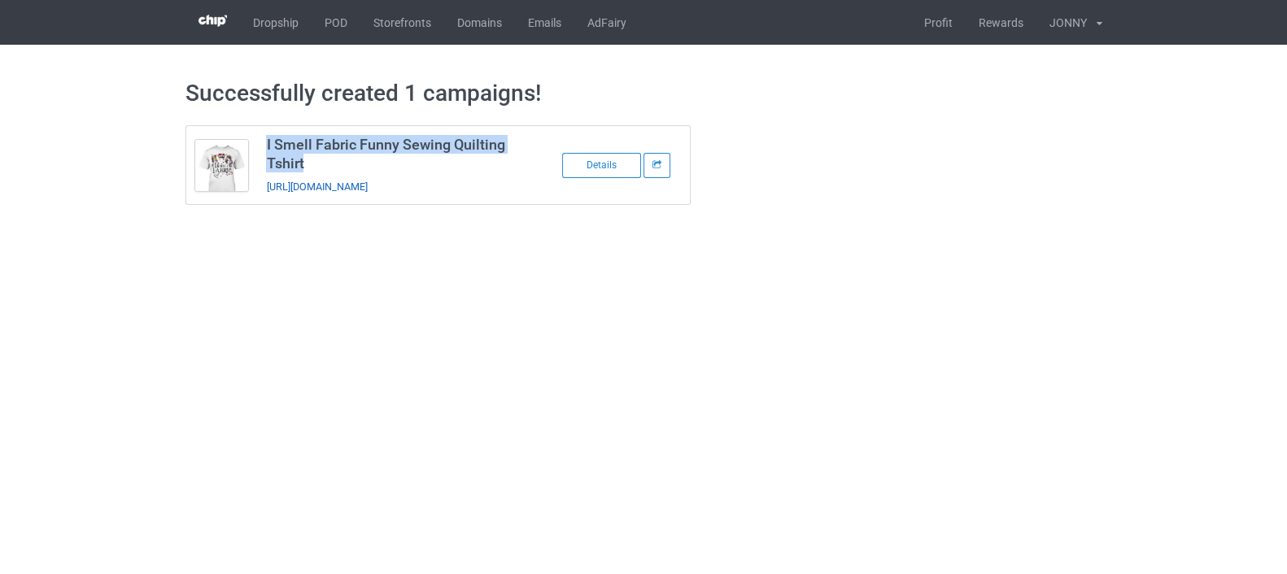
drag, startPoint x: 468, startPoint y: 191, endPoint x: 268, endPoint y: 188, distance: 200.1
click at [268, 188] on div "[URL][DOMAIN_NAME]" at bounding box center [380, 186] width 228 height 17
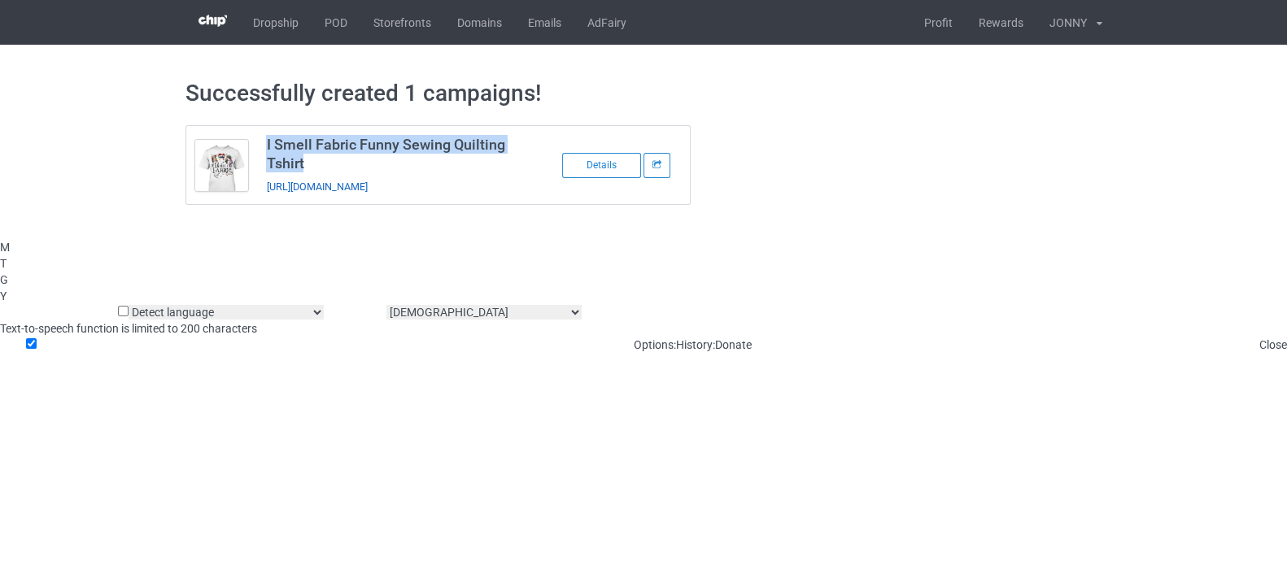
copy link "[URL][DOMAIN_NAME]"
click at [1199, 107] on div "Successfully created 1 campaigns! I Smell Fabric Funny Sewing Quilting Tshirt […" at bounding box center [643, 142] width 1287 height 194
